Goal: Task Accomplishment & Management: Use online tool/utility

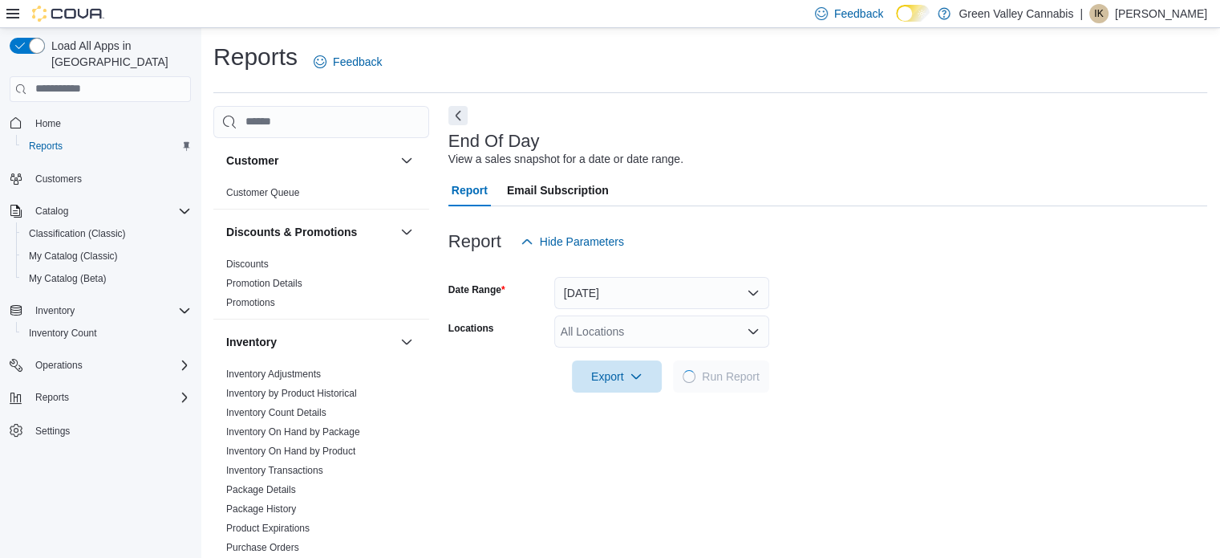
scroll to position [10, 0]
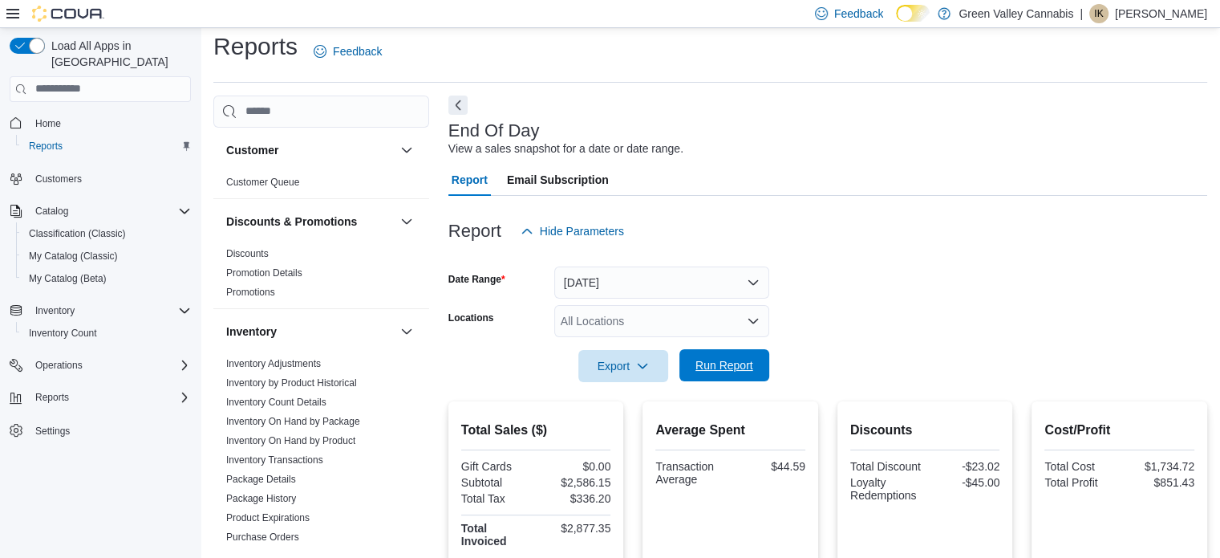
click at [749, 362] on span "Run Report" at bounding box center [725, 365] width 58 height 16
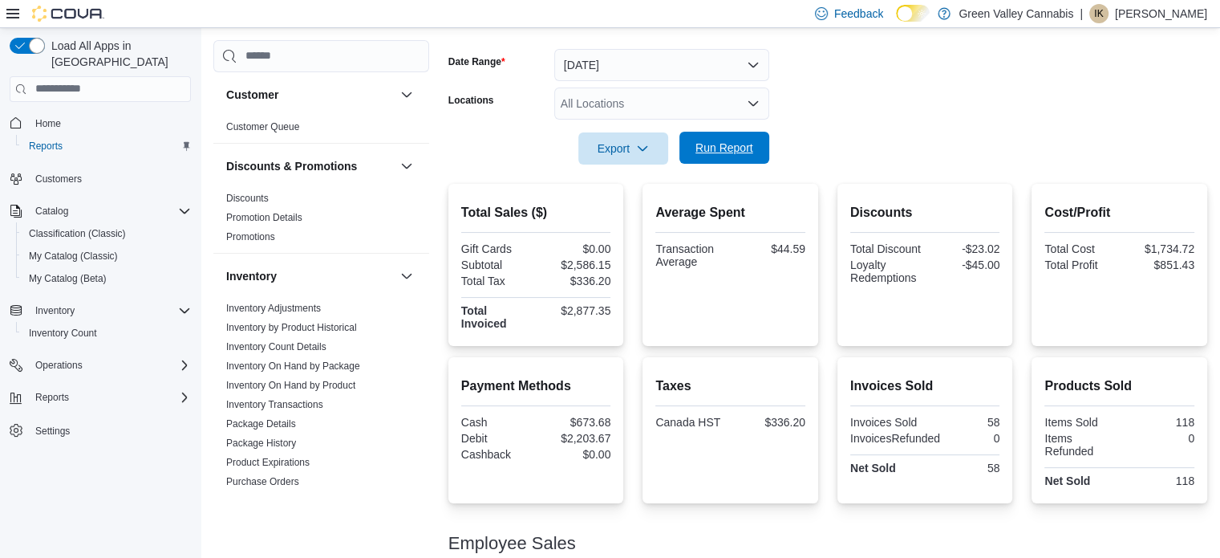
scroll to position [359, 0]
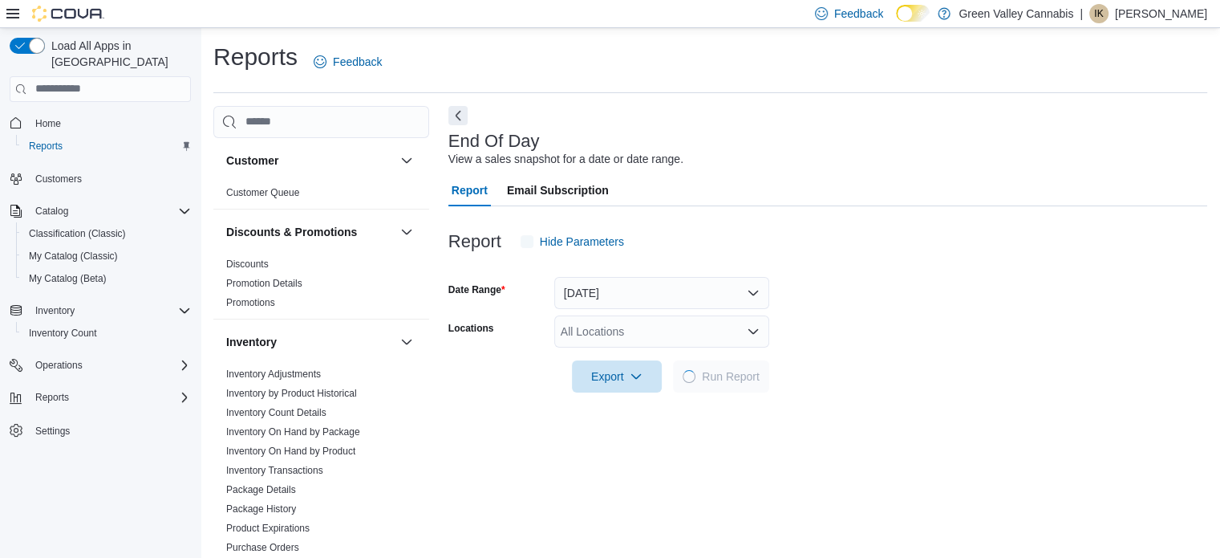
scroll to position [10, 0]
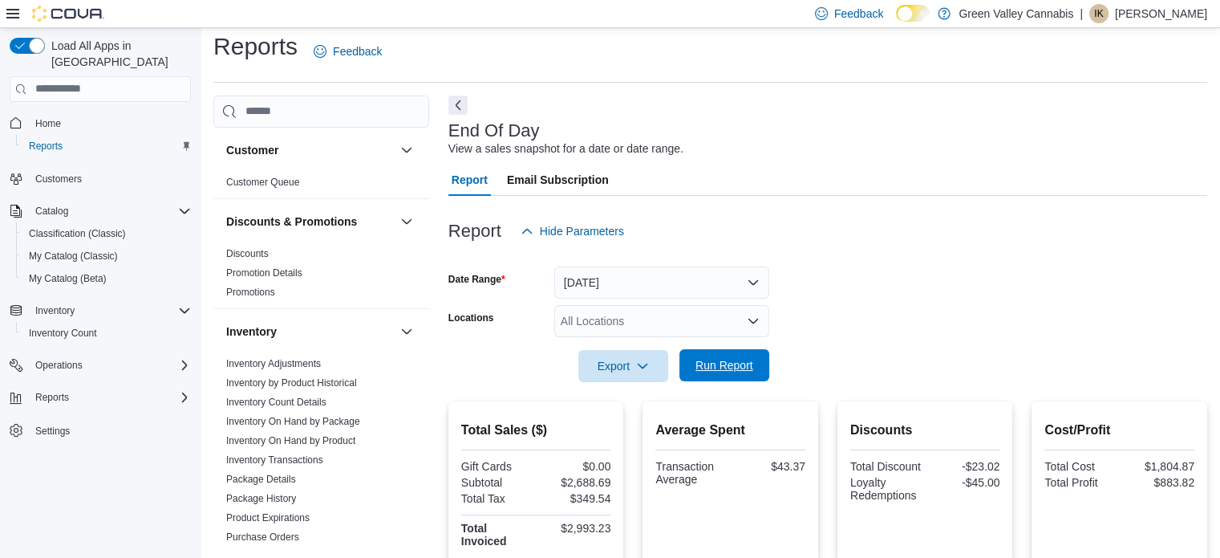
drag, startPoint x: 722, startPoint y: 343, endPoint x: 732, endPoint y: 360, distance: 20.1
click at [732, 360] on form "Date Range Today Locations All Locations Export Run Report" at bounding box center [828, 314] width 759 height 135
click at [732, 360] on span "Run Report" at bounding box center [725, 365] width 58 height 16
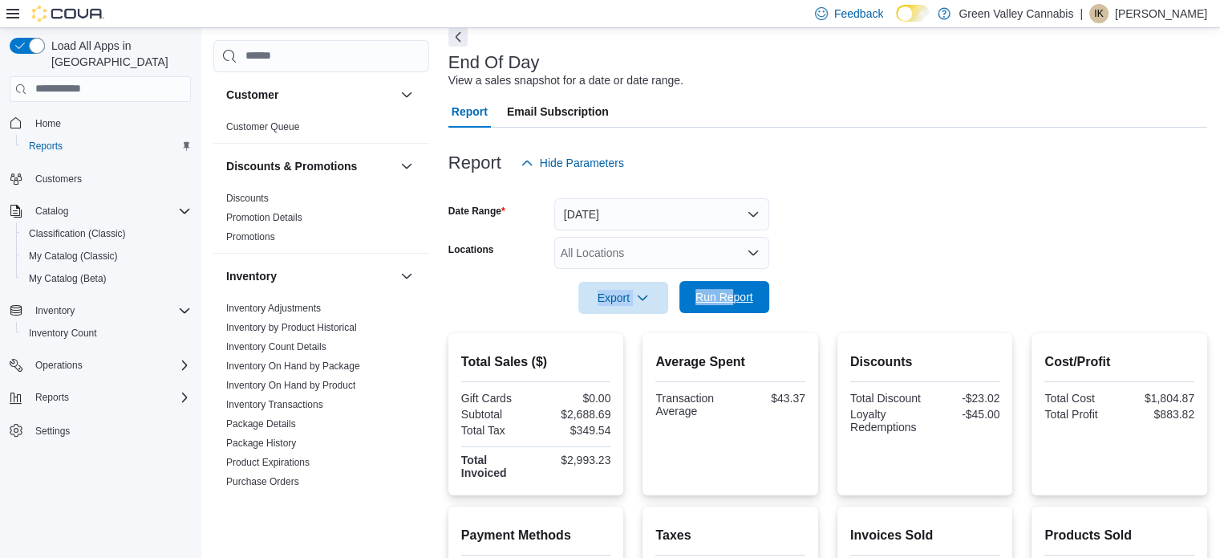
scroll to position [359, 0]
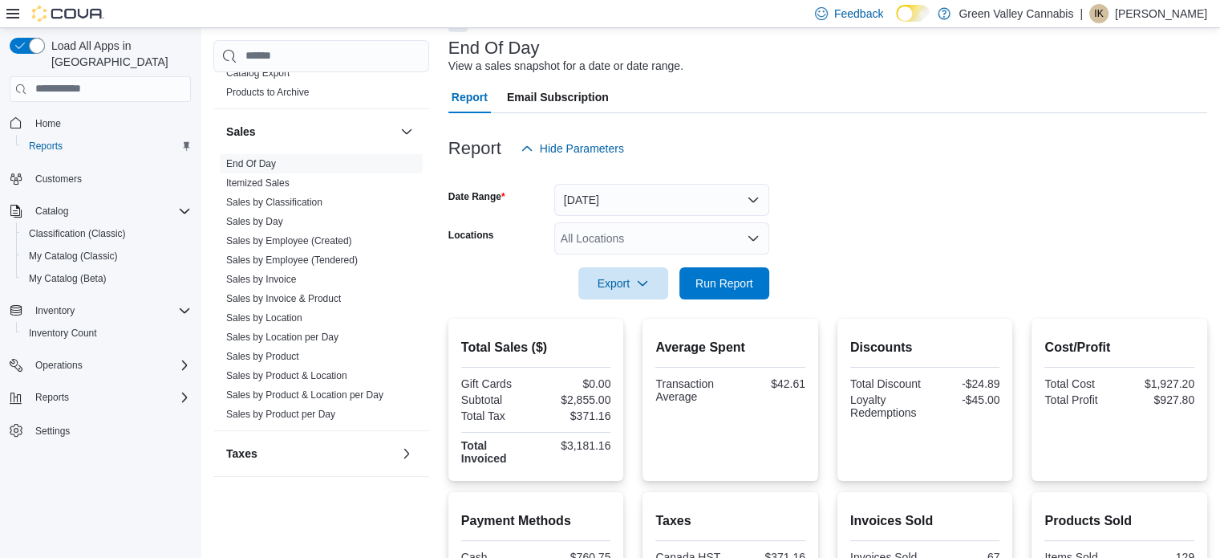
scroll to position [359, 0]
